Goal: Task Accomplishment & Management: Manage account settings

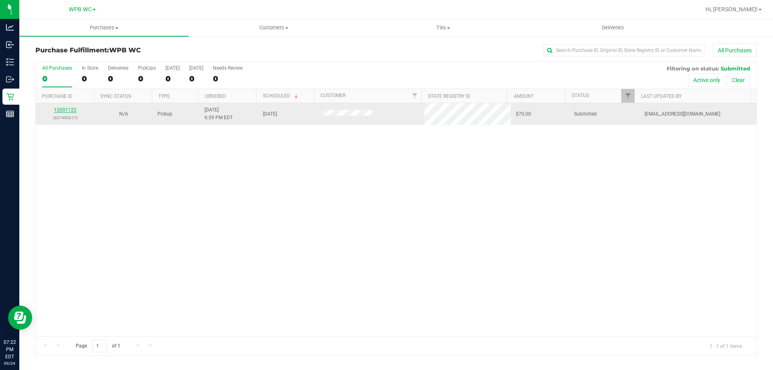
click at [63, 111] on link "12001122" at bounding box center [65, 110] width 23 height 6
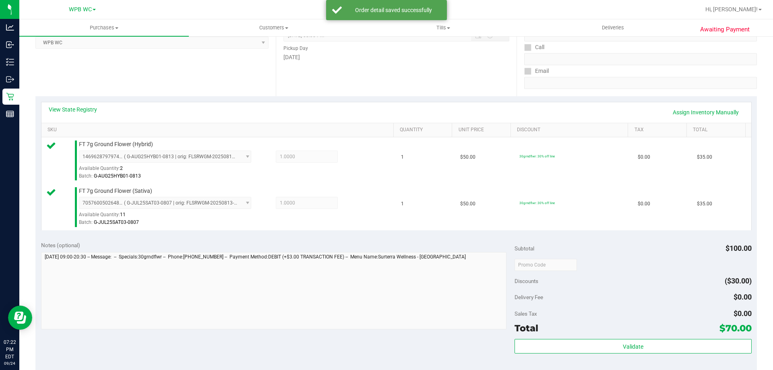
scroll to position [241, 0]
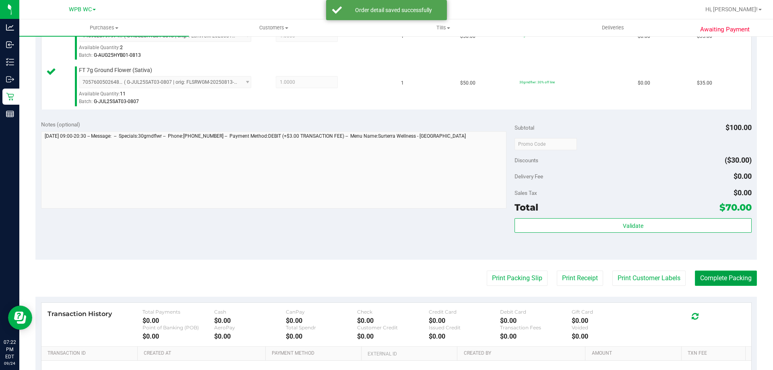
click at [719, 273] on button "Complete Packing" at bounding box center [726, 277] width 62 height 15
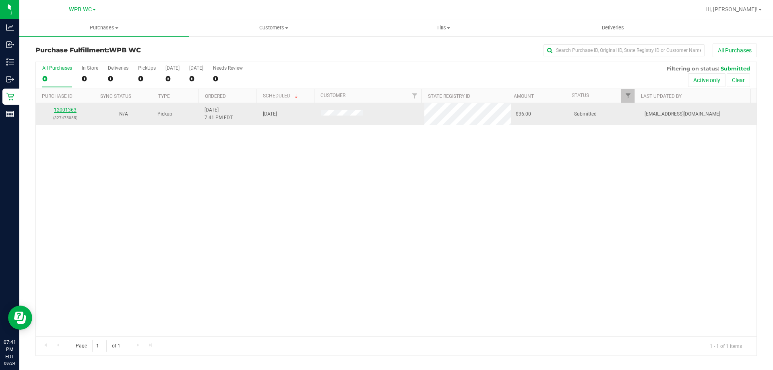
click at [58, 108] on link "12001363" at bounding box center [65, 110] width 23 height 6
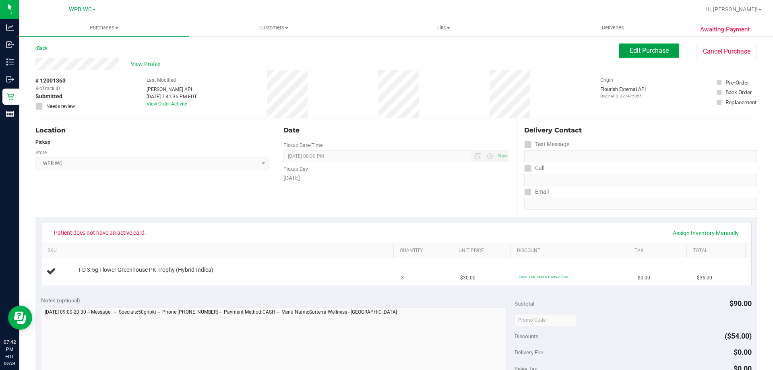
click at [637, 47] on span "Edit Purchase" at bounding box center [648, 51] width 39 height 8
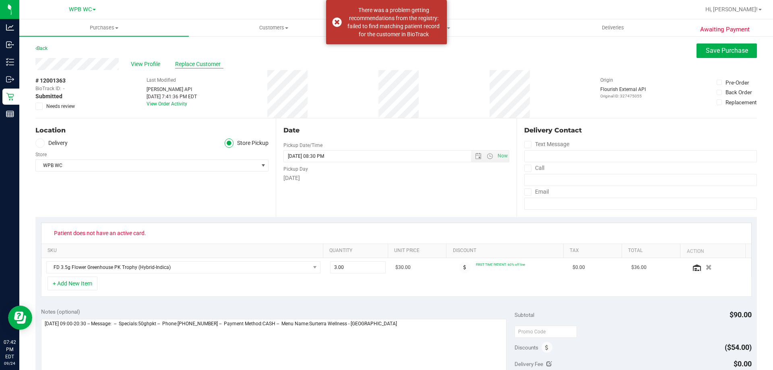
click at [190, 63] on span "Replace Customer" at bounding box center [199, 64] width 48 height 8
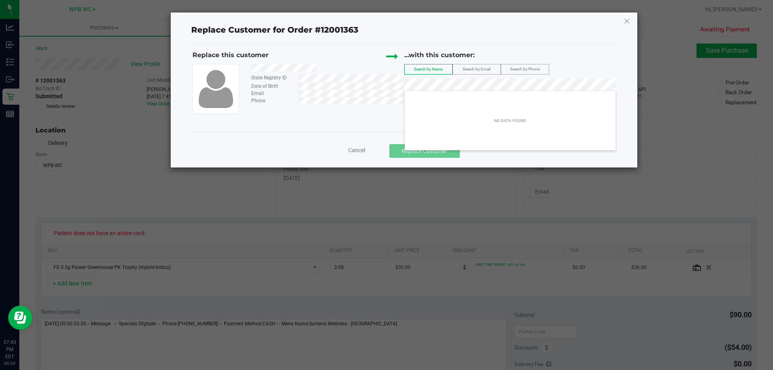
click at [535, 71] on span "Search by Phone" at bounding box center [525, 69] width 30 height 4
click at [625, 16] on icon at bounding box center [626, 20] width 7 height 13
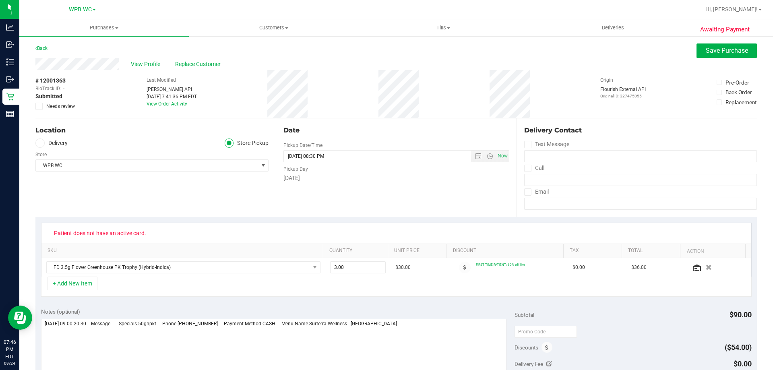
click at [70, 143] on ul "Delivery Store Pickup" at bounding box center [151, 142] width 233 height 9
click at [44, 48] on link "Back" at bounding box center [41, 48] width 12 height 6
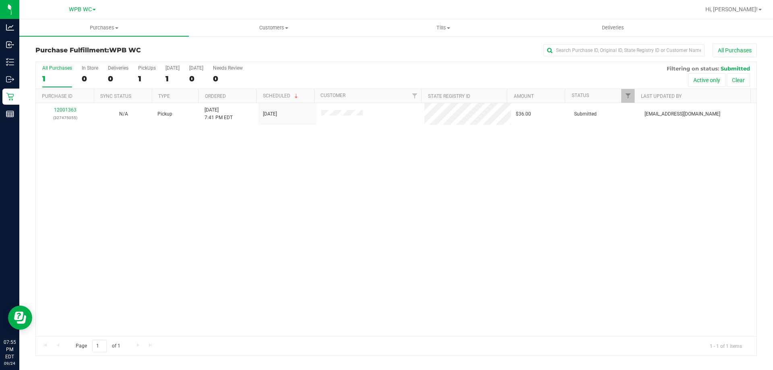
click at [187, 195] on div "12001363 (327475055) N/A Pickup [DATE] 7:41 PM EDT 9/24/2025 $36.00 Submitted […" at bounding box center [396, 219] width 720 height 233
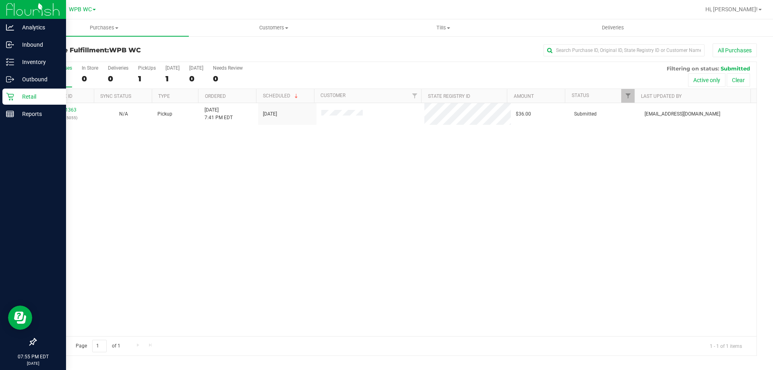
click at [31, 91] on div "Retail" at bounding box center [34, 97] width 64 height 16
